Goal: Task Accomplishment & Management: Complete application form

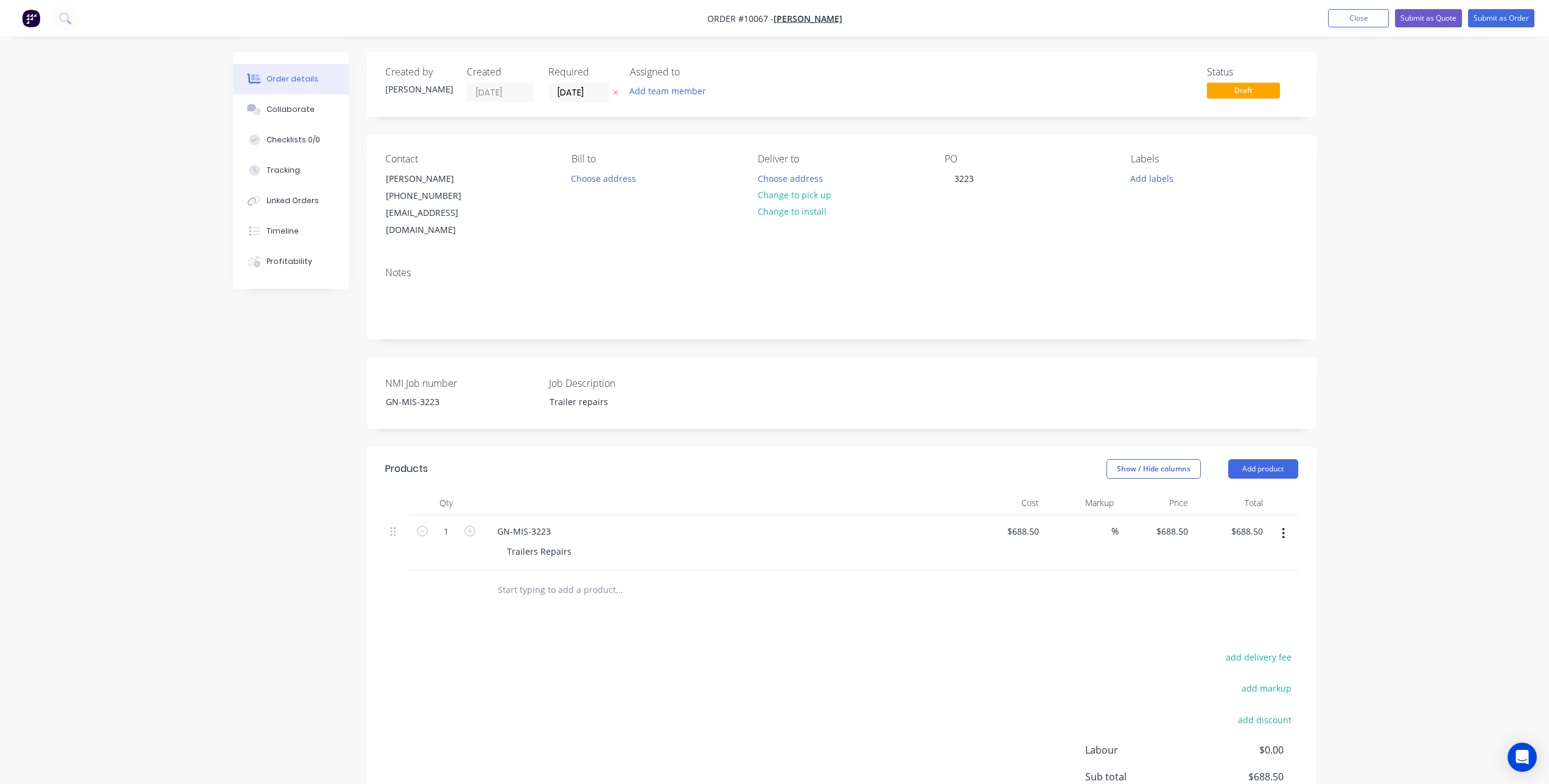
click at [936, 649] on div "add delivery fee add markup add discount Labour $0.00 Sub total $688.50 Margin …" at bounding box center [841, 766] width 913 height 235
drag, startPoint x: 265, startPoint y: 110, endPoint x: 210, endPoint y: 115, distance: 55.2
click at [210, 115] on div "Order details Collaborate Checklists 0/0 Tracking Linked Orders Timeline Profit…" at bounding box center [774, 460] width 1549 height 920
click at [305, 111] on div "Collaborate" at bounding box center [290, 110] width 48 height 11
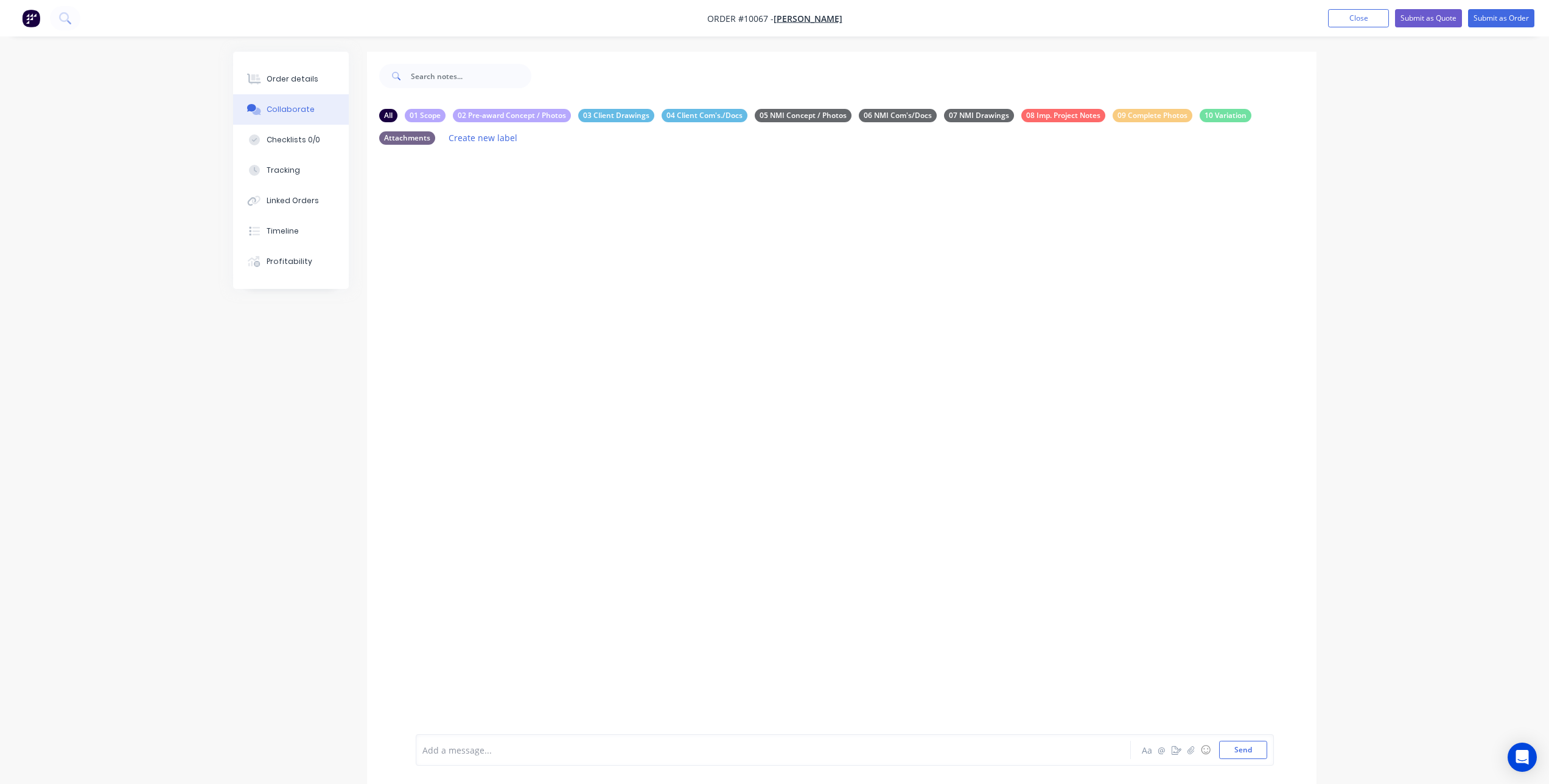
click at [561, 755] on div at bounding box center [739, 750] width 633 height 12
click at [519, 730] on div "Repair Mud Guard" at bounding box center [739, 727] width 633 height 12
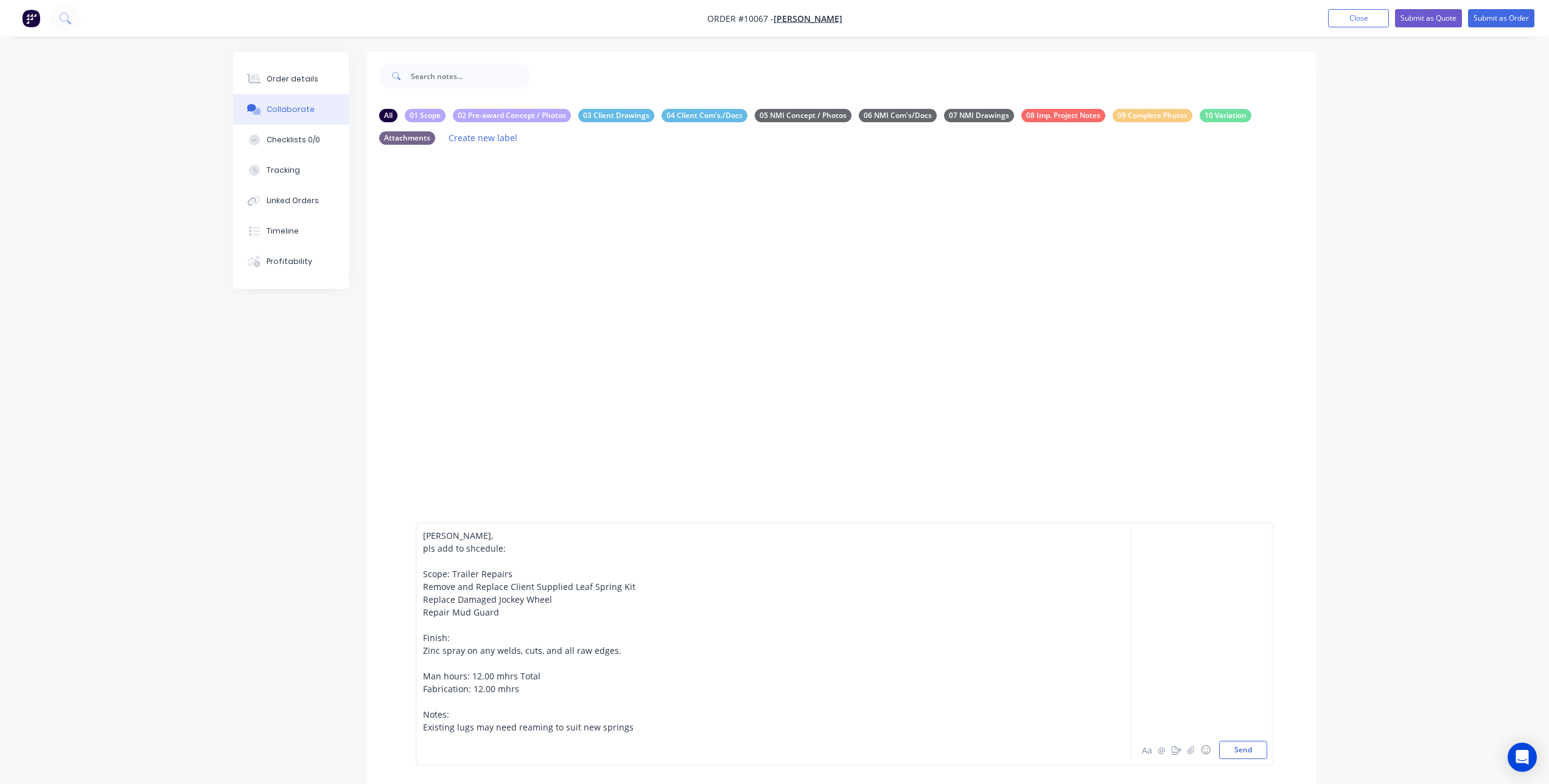
click at [473, 727] on span "Existing lugs may need reaming to suit new springs" at bounding box center [528, 728] width 211 height 12
click at [682, 726] on div "Existing lugs at one end may need reaming to suit new springs" at bounding box center [739, 727] width 633 height 12
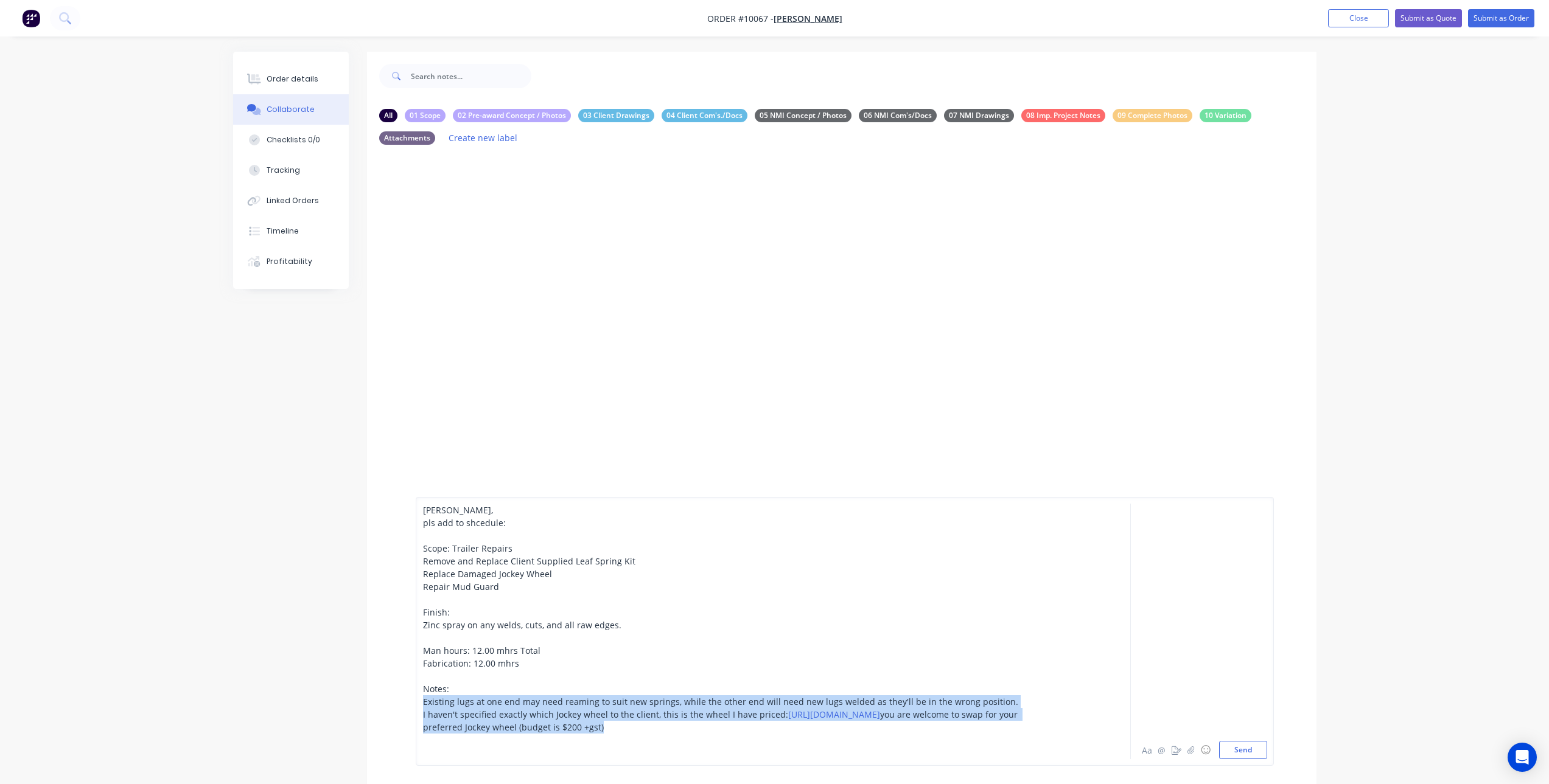
drag, startPoint x: 423, startPoint y: 697, endPoint x: 421, endPoint y: 737, distance: 40.0
click at [421, 737] on div "[PERSON_NAME], pls add to shcedule: Scope: Trailer Repairs Remove and Replace C…" at bounding box center [844, 632] width 858 height 269
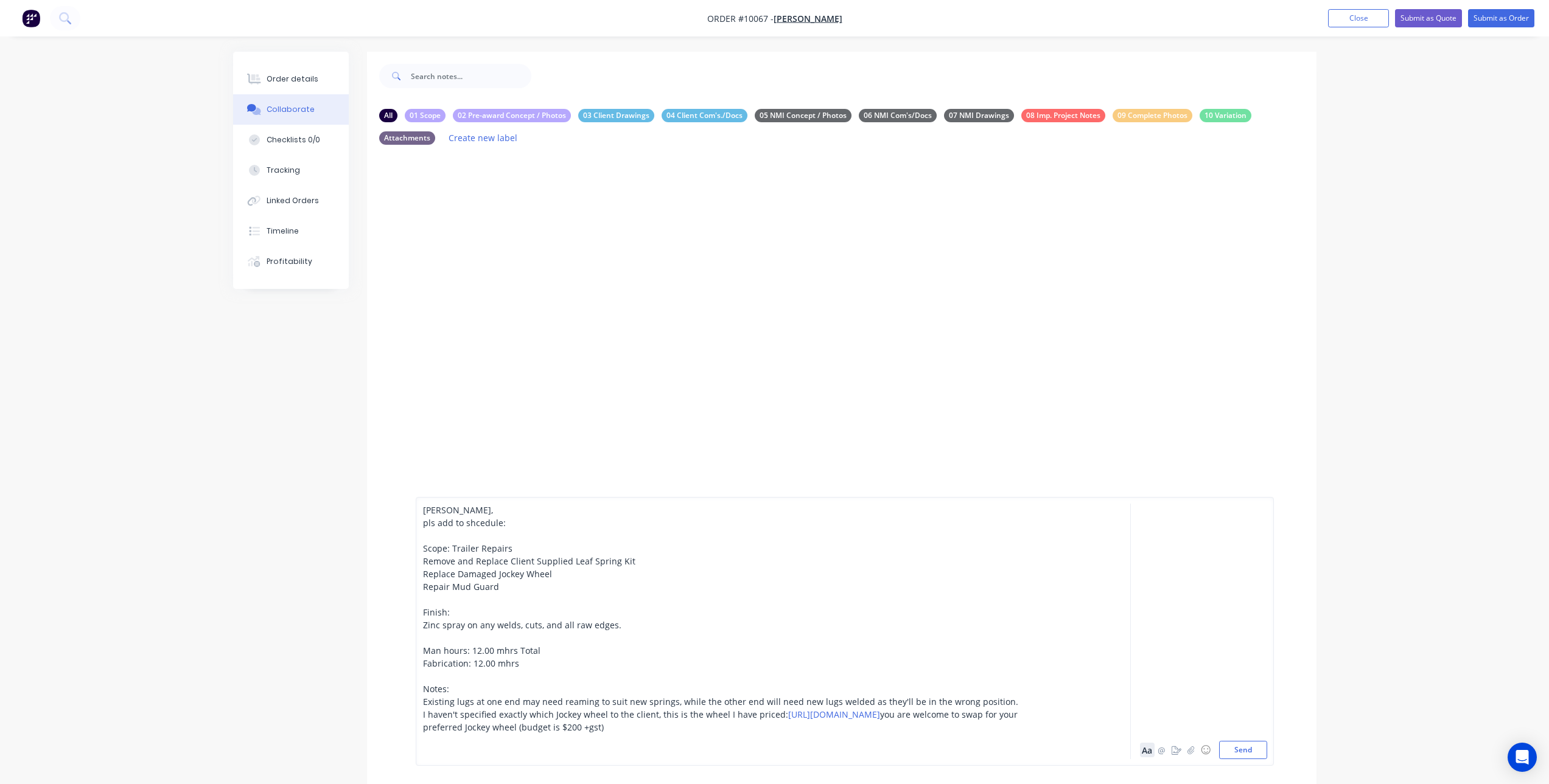
click at [1141, 751] on button "Aa" at bounding box center [1147, 750] width 14 height 14
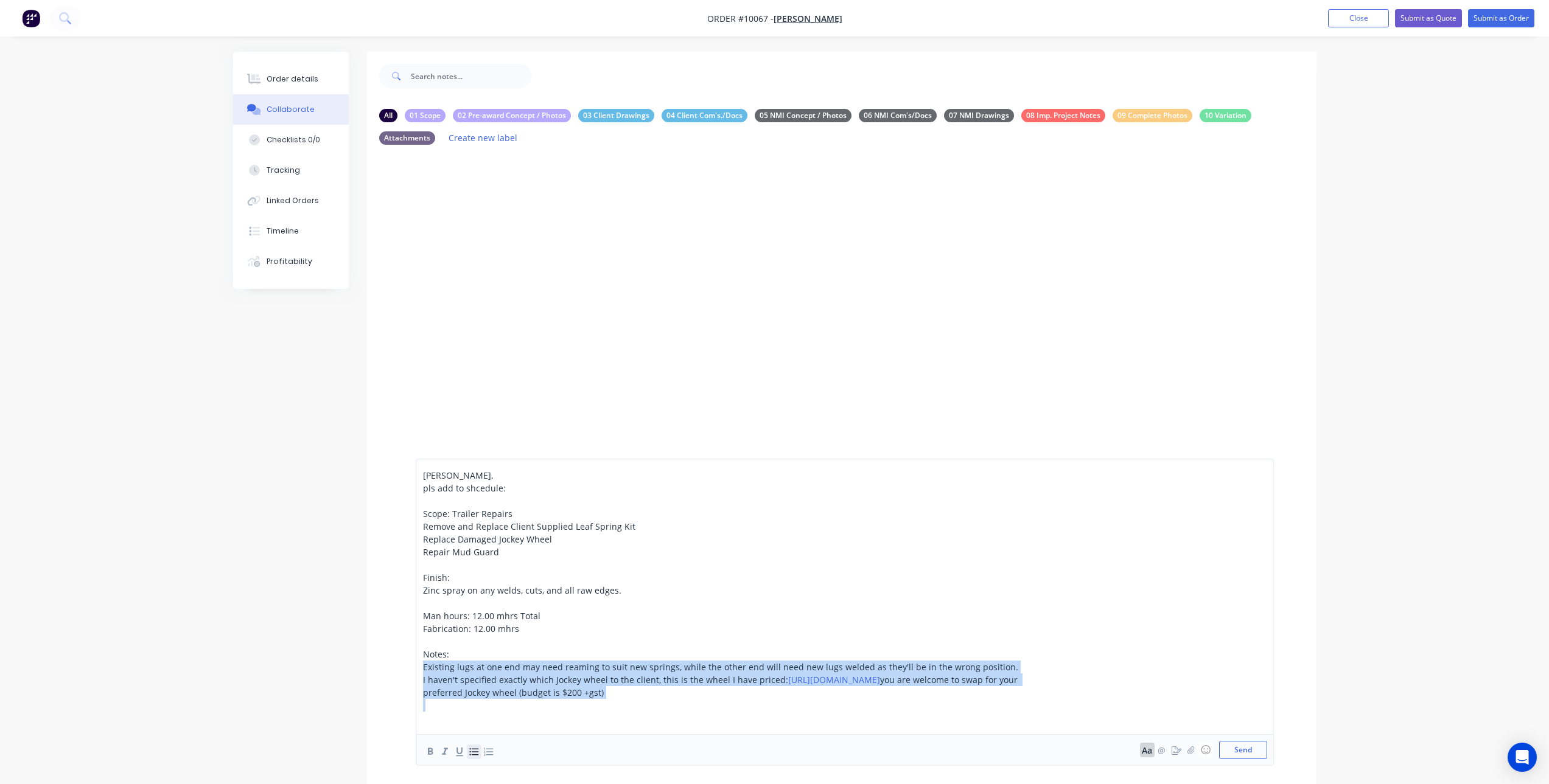
click at [467, 754] on button "button" at bounding box center [474, 752] width 14 height 14
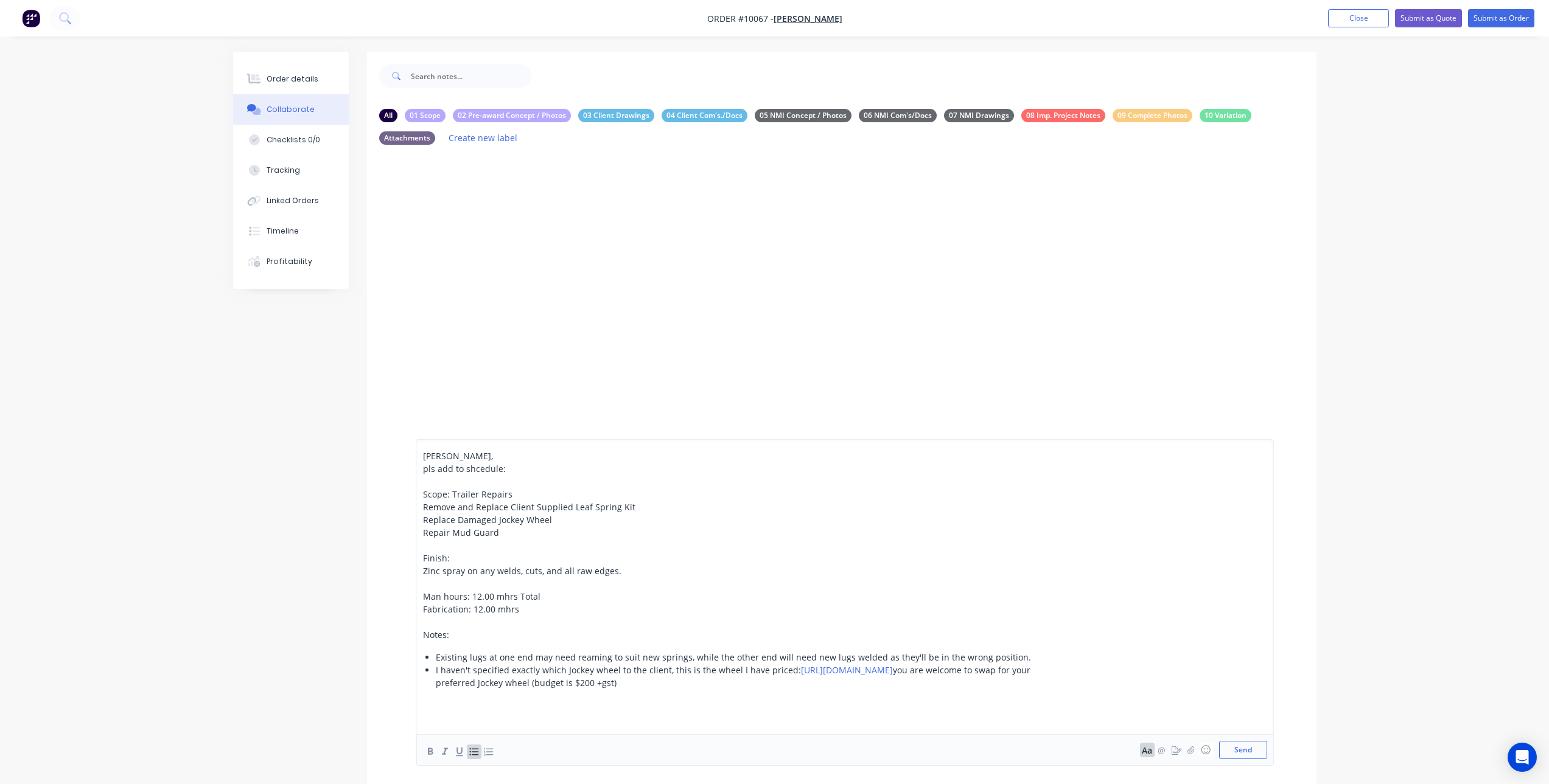
click at [452, 610] on span "Fabrication: 12.00 mhrs" at bounding box center [471, 609] width 96 height 12
click at [468, 751] on icon "button" at bounding box center [474, 752] width 12 height 12
click at [439, 556] on span "Zinc spray on any welds, cuts, and all raw edges." at bounding box center [522, 552] width 198 height 12
click at [470, 751] on icon "button" at bounding box center [474, 751] width 9 height 7
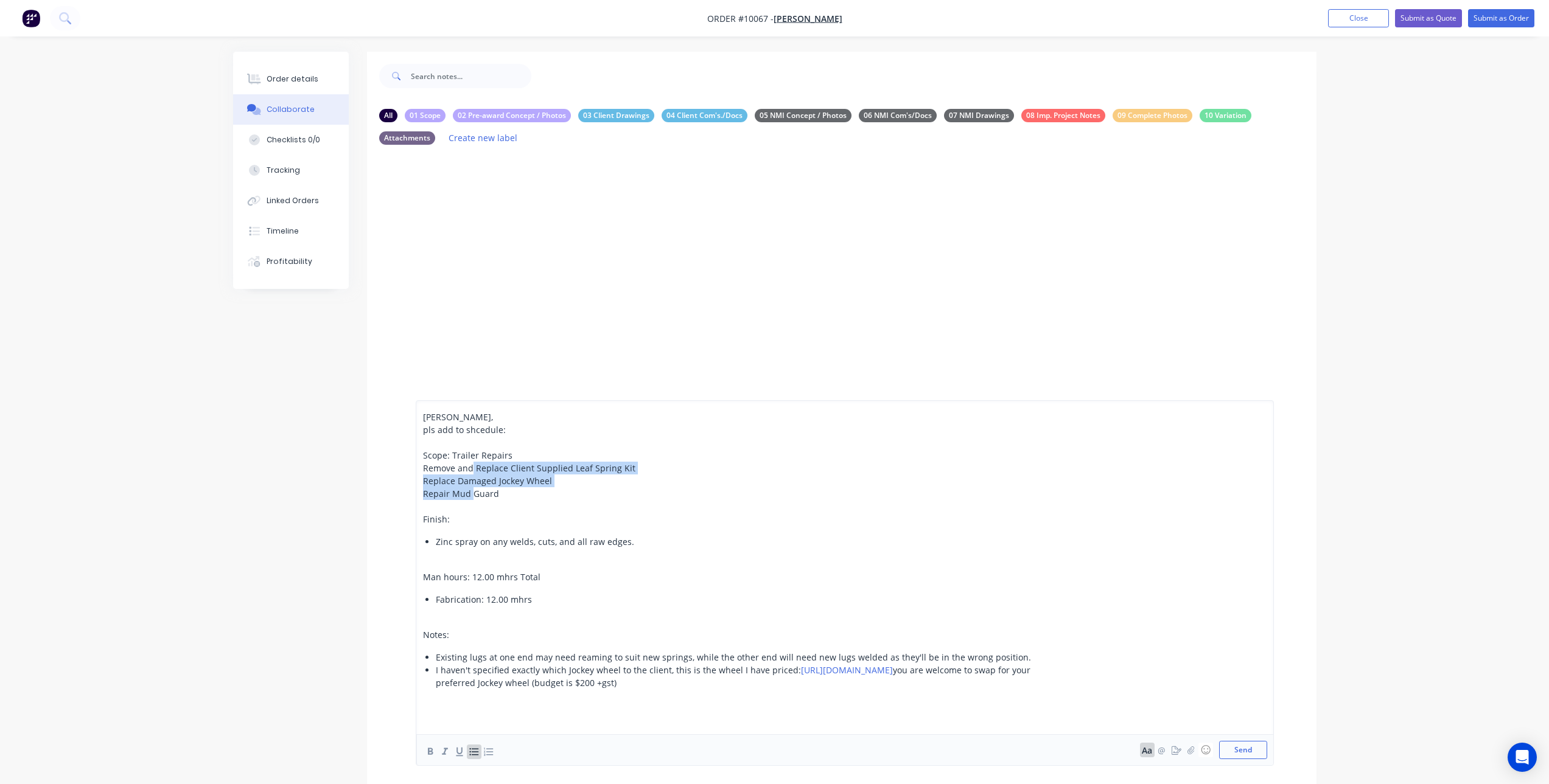
drag, startPoint x: 473, startPoint y: 494, endPoint x: 470, endPoint y: 472, distance: 22.2
click at [470, 472] on div "[PERSON_NAME], pls add to shcedule: Scope: Trailer Repairs Remove and Replace C…" at bounding box center [739, 567] width 633 height 314
click at [475, 755] on icon "button" at bounding box center [474, 751] width 9 height 7
drag, startPoint x: 509, startPoint y: 434, endPoint x: 385, endPoint y: 432, distance: 124.0
click at [385, 432] on div "[PERSON_NAME], pls add to shcedule: Scope: Trailer Repairs Remove and Replace C…" at bounding box center [841, 573] width 949 height 422
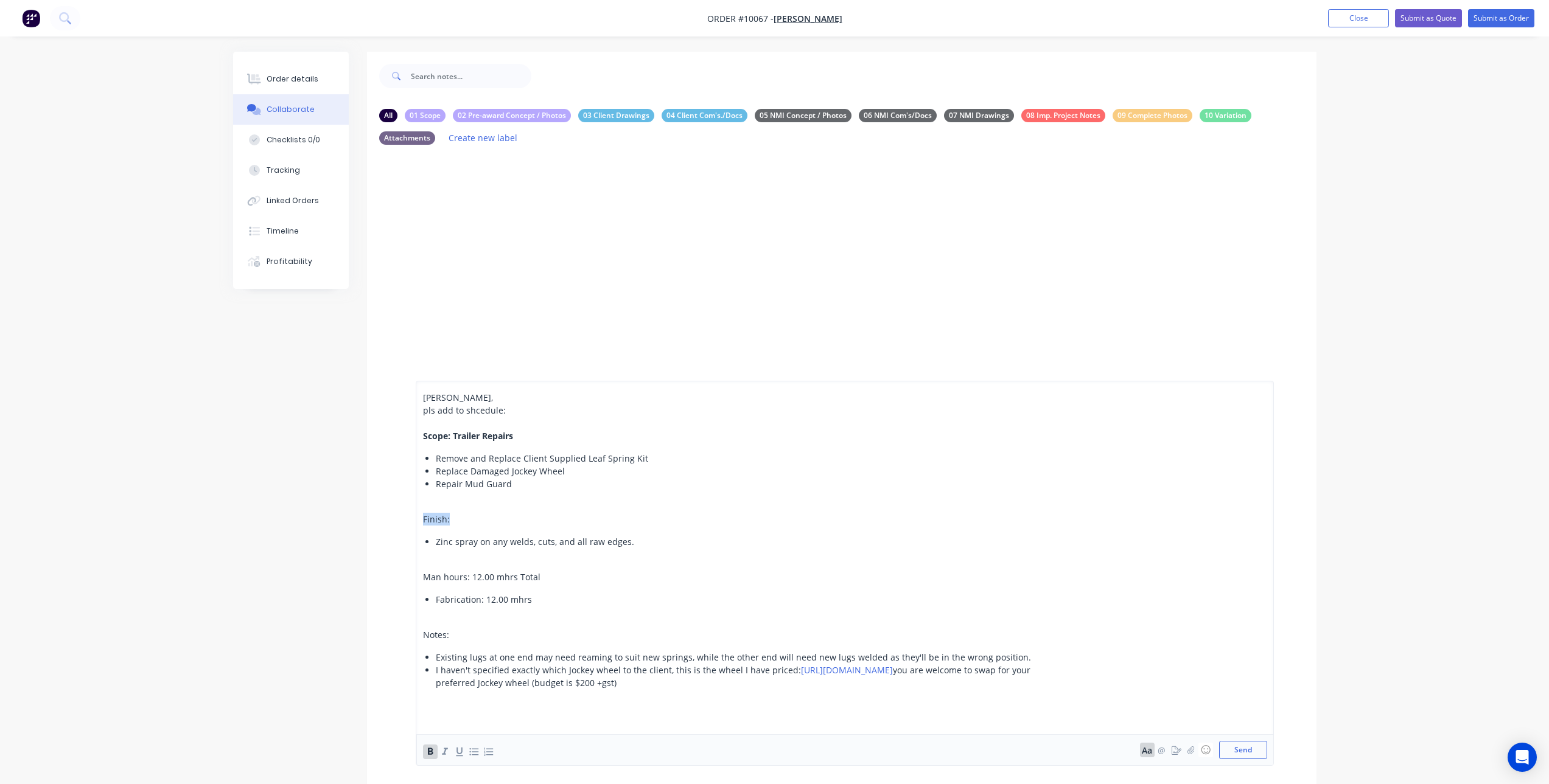
drag, startPoint x: 456, startPoint y: 522, endPoint x: 402, endPoint y: 514, distance: 54.6
click at [402, 514] on div "[PERSON_NAME], pls add to shcedule: Scope: Trailer Repairs Remove and Replace C…" at bounding box center [841, 573] width 949 height 422
drag, startPoint x: 535, startPoint y: 579, endPoint x: 415, endPoint y: 580, distance: 120.0
click at [415, 580] on div "[PERSON_NAME], pls add to shcedule: Scope: Trailer Repairs Remove and Replace C…" at bounding box center [844, 573] width 858 height 385
drag, startPoint x: 458, startPoint y: 633, endPoint x: 421, endPoint y: 635, distance: 37.1
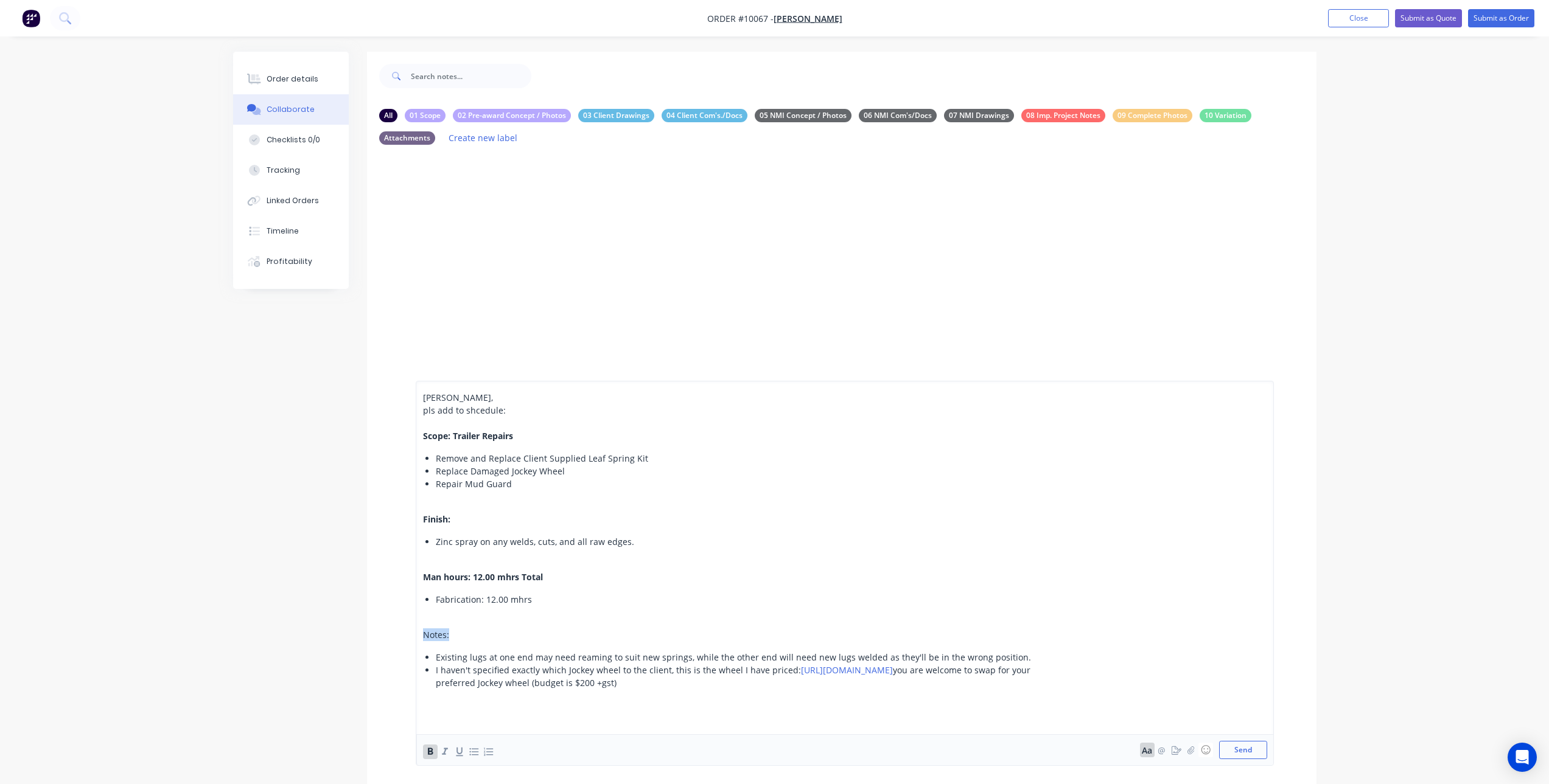
click at [421, 635] on div "[PERSON_NAME], pls add to shcedule: Scope: Trailer Repairs Remove and Replace C…" at bounding box center [844, 573] width 858 height 385
click at [433, 616] on div at bounding box center [739, 621] width 633 height 12
click at [435, 577] on div at bounding box center [739, 577] width 633 height 12
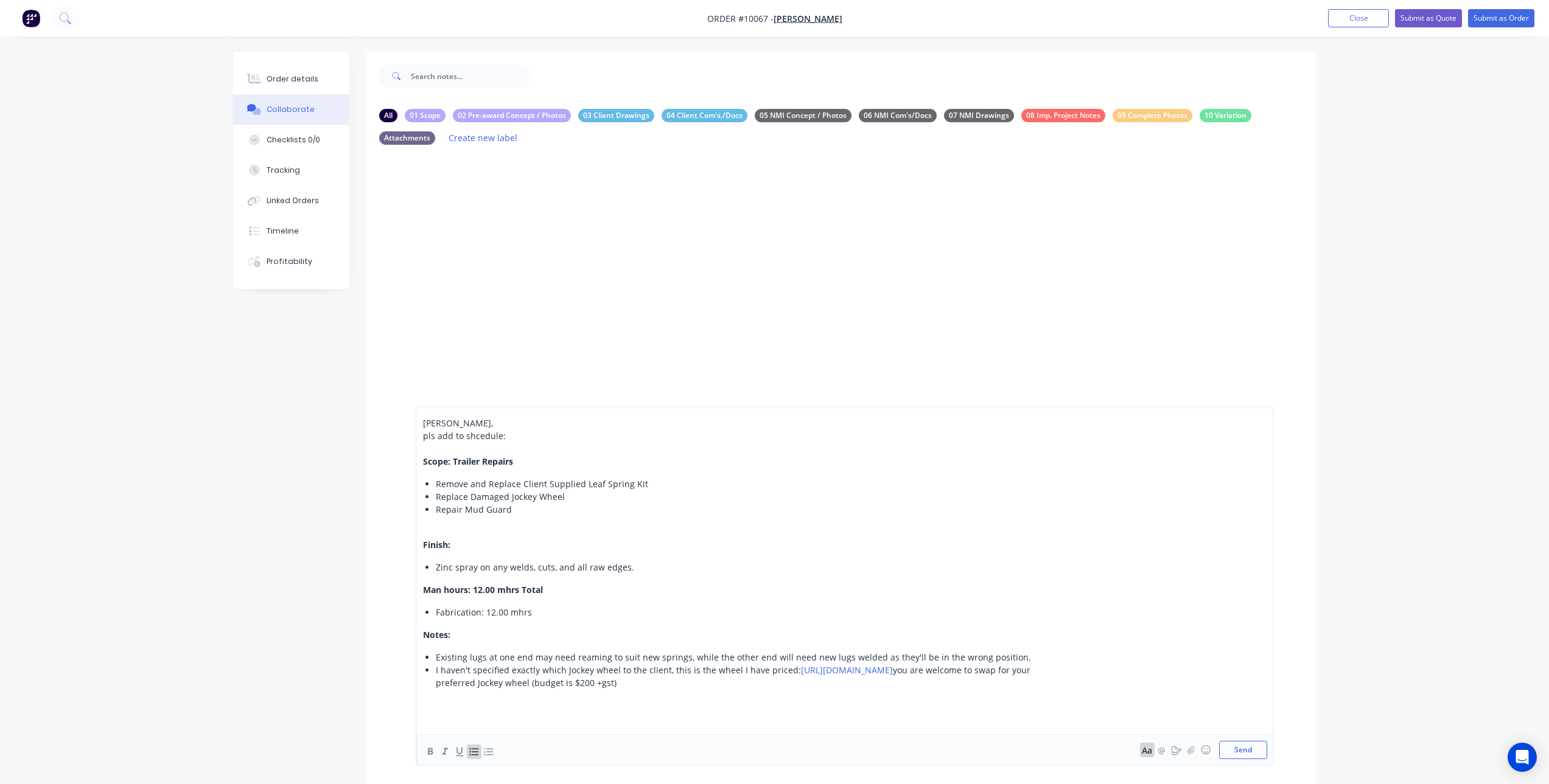
click at [446, 526] on div at bounding box center [739, 531] width 633 height 12
click at [423, 434] on span "[PERSON_NAME]," at bounding box center [457, 436] width 70 height 12
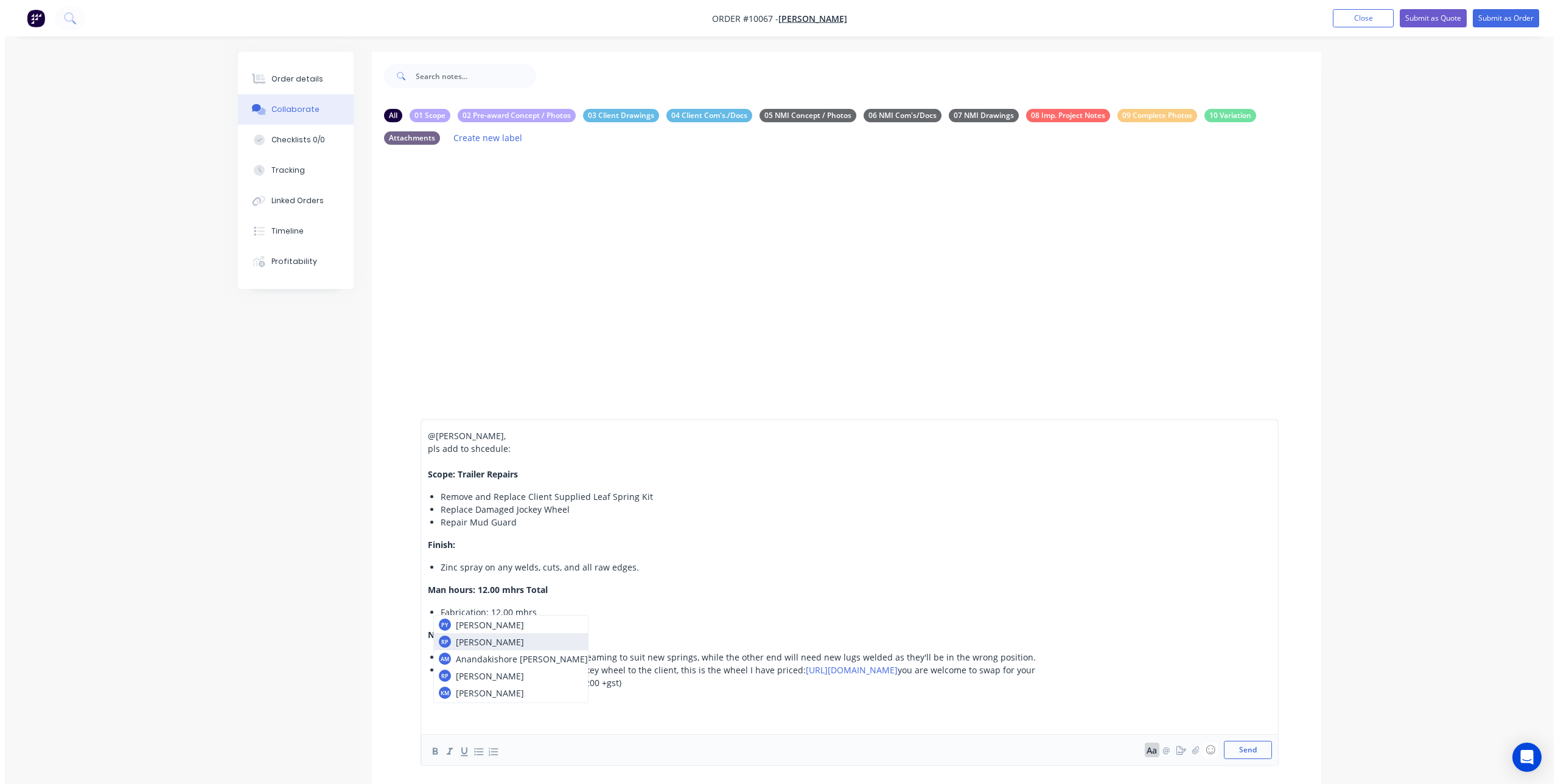
scroll to position [61, 0]
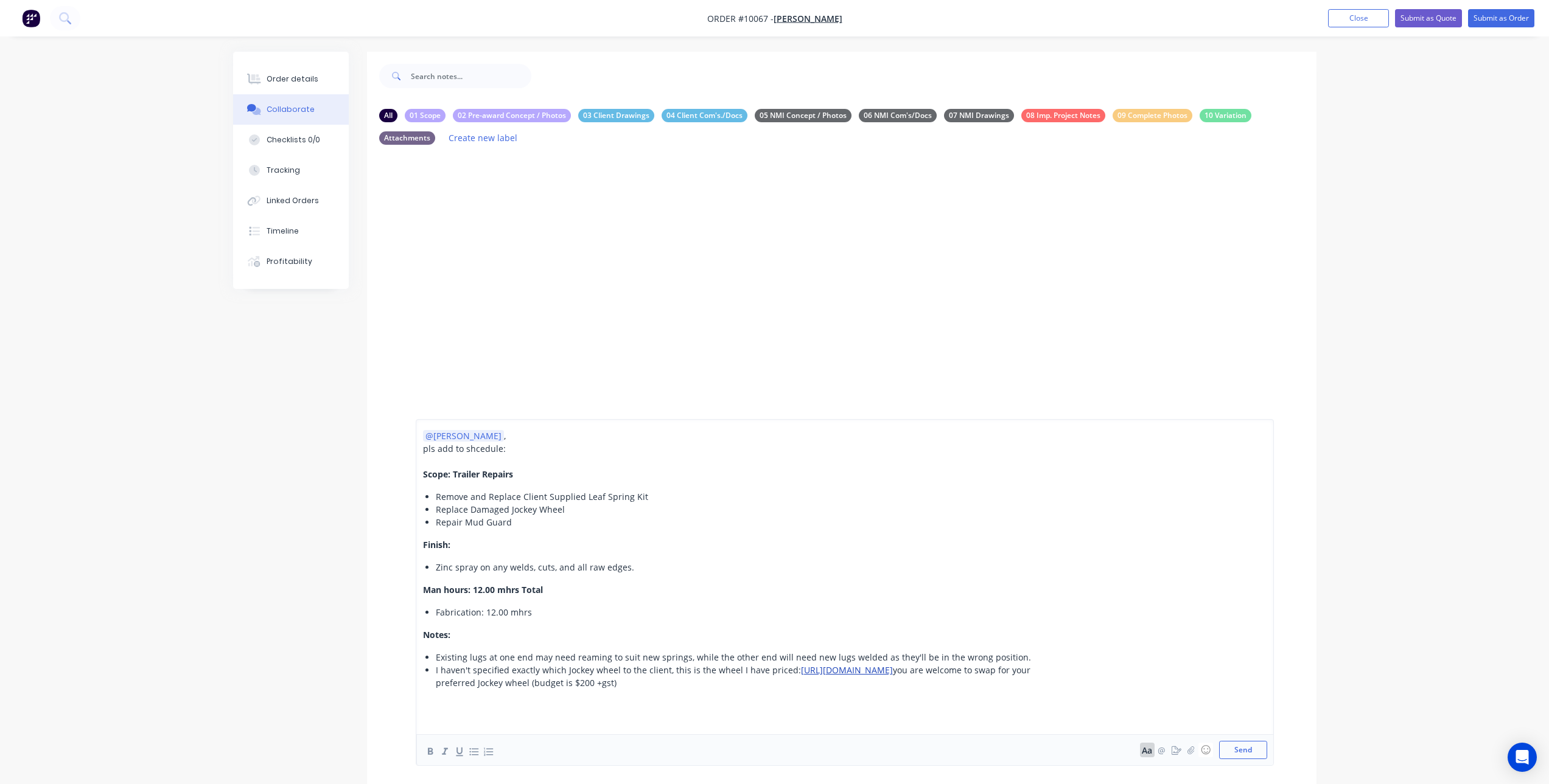
click at [893, 671] on span "[URL][DOMAIN_NAME]" at bounding box center [847, 671] width 92 height 12
click at [1009, 686] on div "I haven't specified exactly which Jockey wheel to the client, this is the wheel…" at bounding box center [746, 676] width 620 height 26
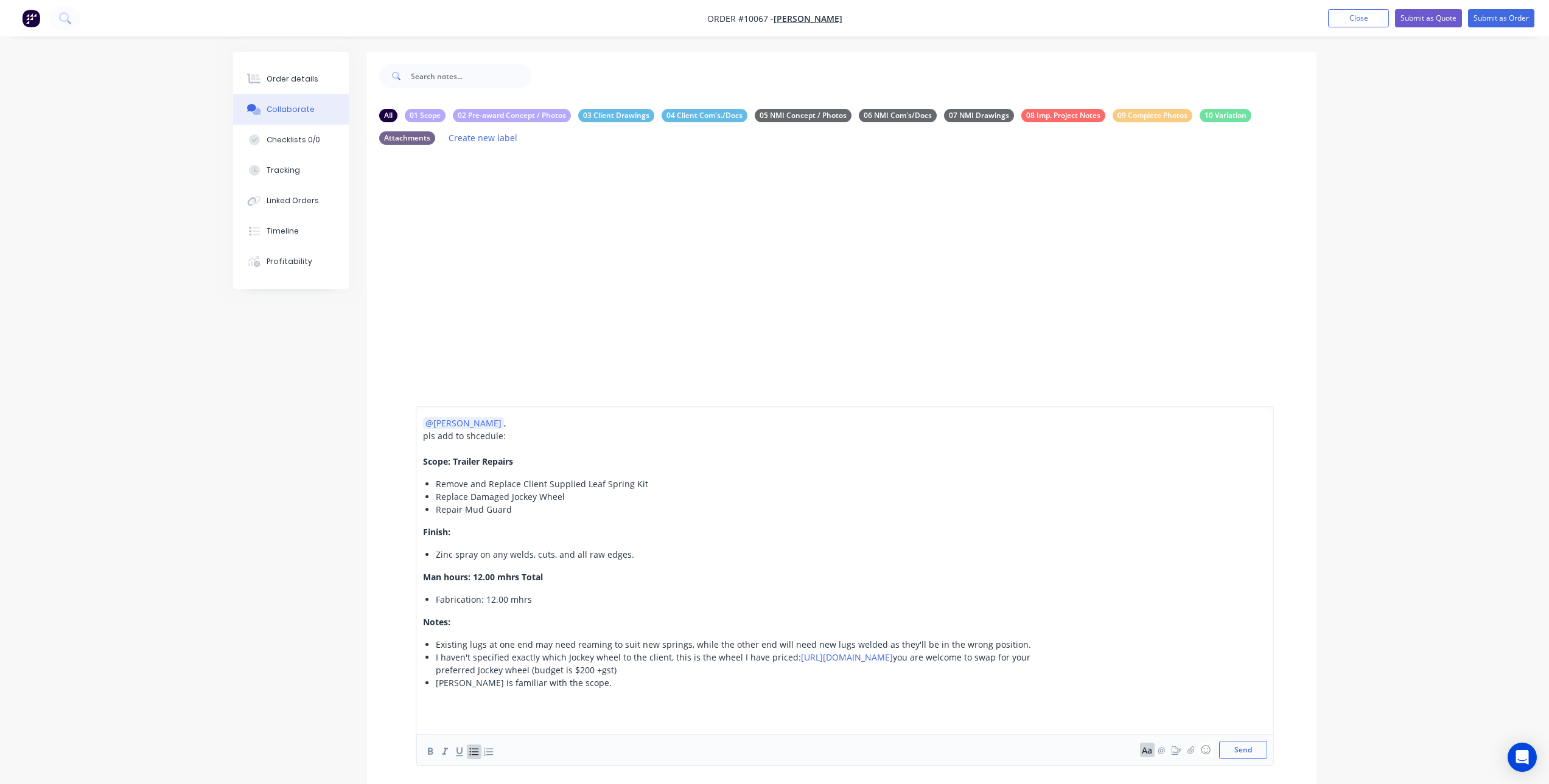
click at [1004, 676] on div "I haven't specified exactly which Jockey wheel to the client, this is the wheel…" at bounding box center [746, 663] width 620 height 26
click at [1247, 750] on button "Send" at bounding box center [1242, 750] width 48 height 18
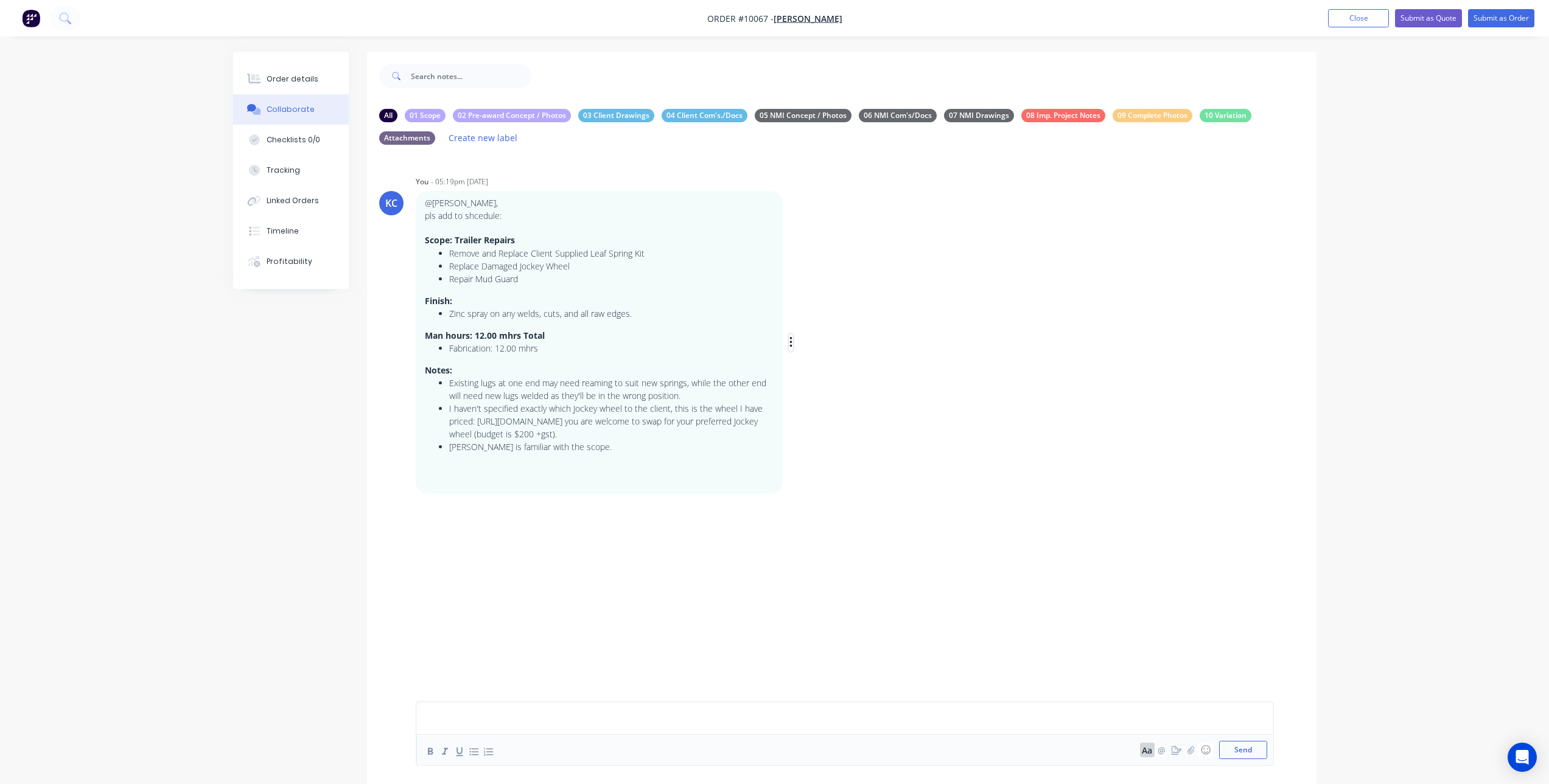
click at [790, 342] on icon "button" at bounding box center [792, 342] width 4 height 14
click at [807, 367] on button "Edit" at bounding box center [835, 365] width 77 height 20
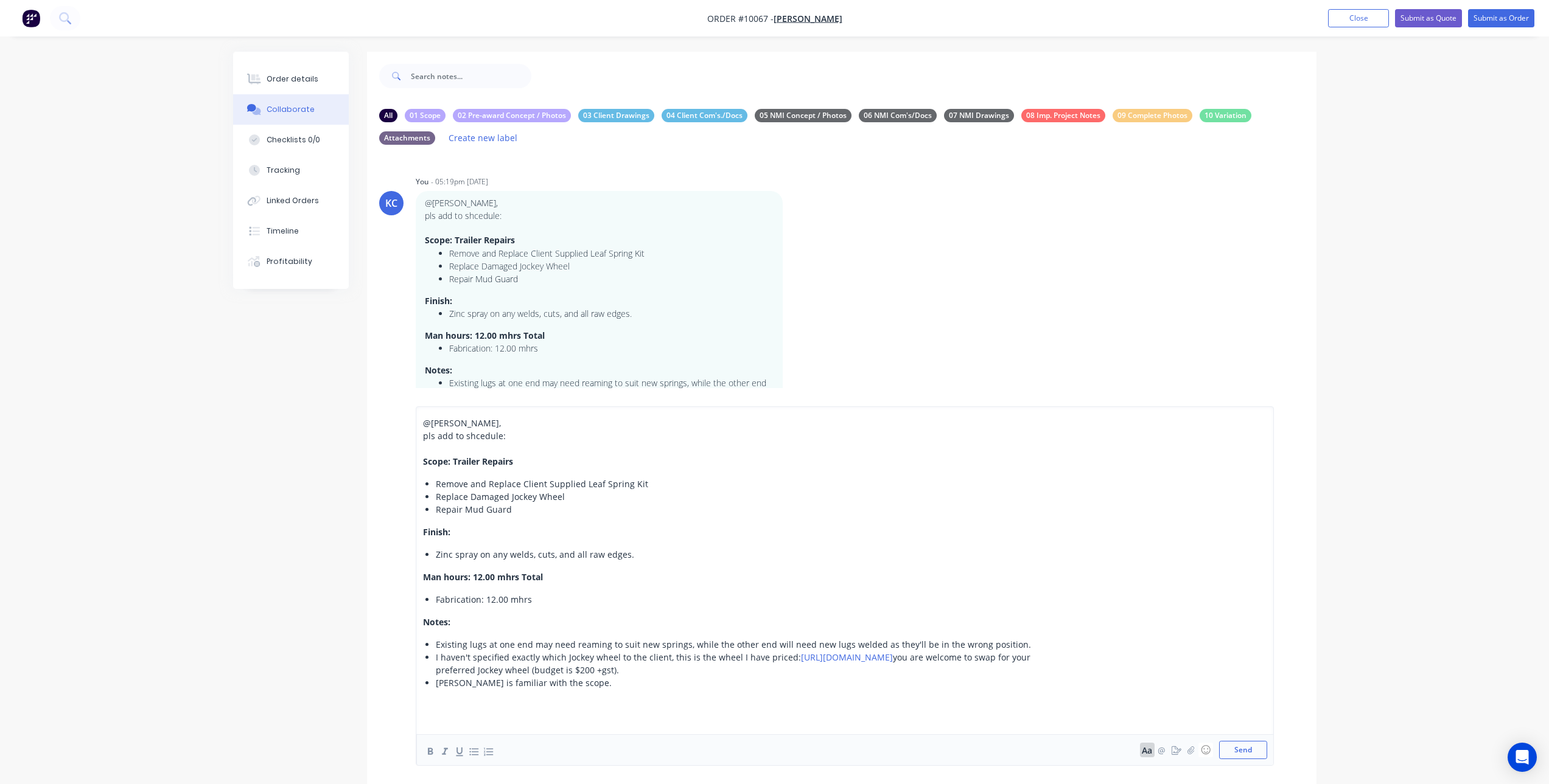
click at [589, 681] on div "[PERSON_NAME] is familiar with the scope." at bounding box center [746, 682] width 620 height 12
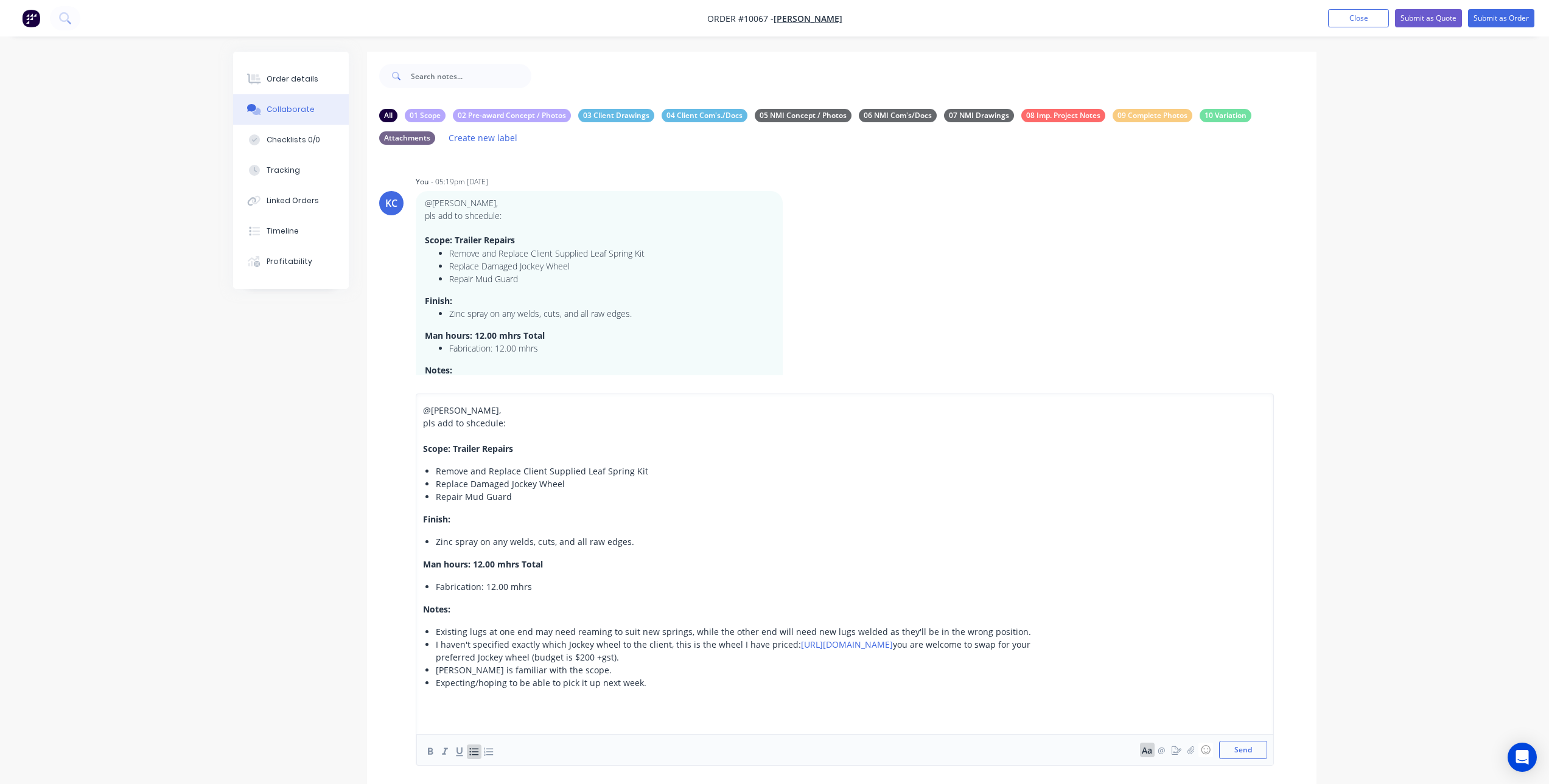
drag, startPoint x: 1246, startPoint y: 748, endPoint x: 477, endPoint y: 678, distance: 772.2
click at [471, 681] on div "@[PERSON_NAME] , pls add to shcedule: Scope: Trailer Repairs Remove and Replace…" at bounding box center [844, 580] width 845 height 352
drag, startPoint x: 481, startPoint y: 680, endPoint x: 475, endPoint y: 686, distance: 8.5
click at [475, 686] on span "Expecting/hoping to be able to pick it up next week." at bounding box center [541, 683] width 211 height 12
click at [1232, 746] on button "Send" at bounding box center [1242, 750] width 48 height 18
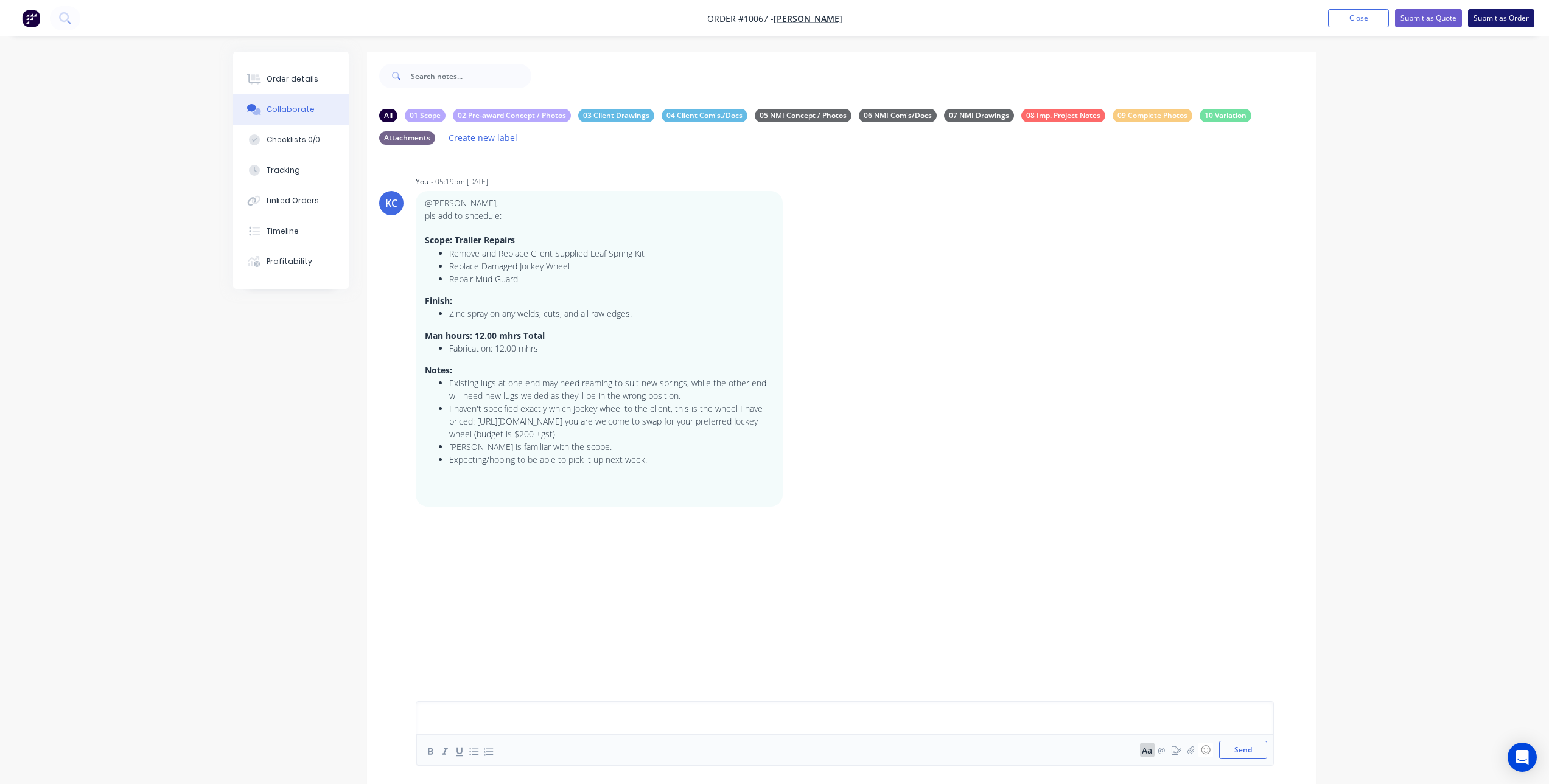
click at [1512, 21] on button "Submit as Order" at bounding box center [1500, 18] width 66 height 18
click at [267, 75] on div "Order details" at bounding box center [292, 79] width 52 height 11
